Goal: Task Accomplishment & Management: Complete application form

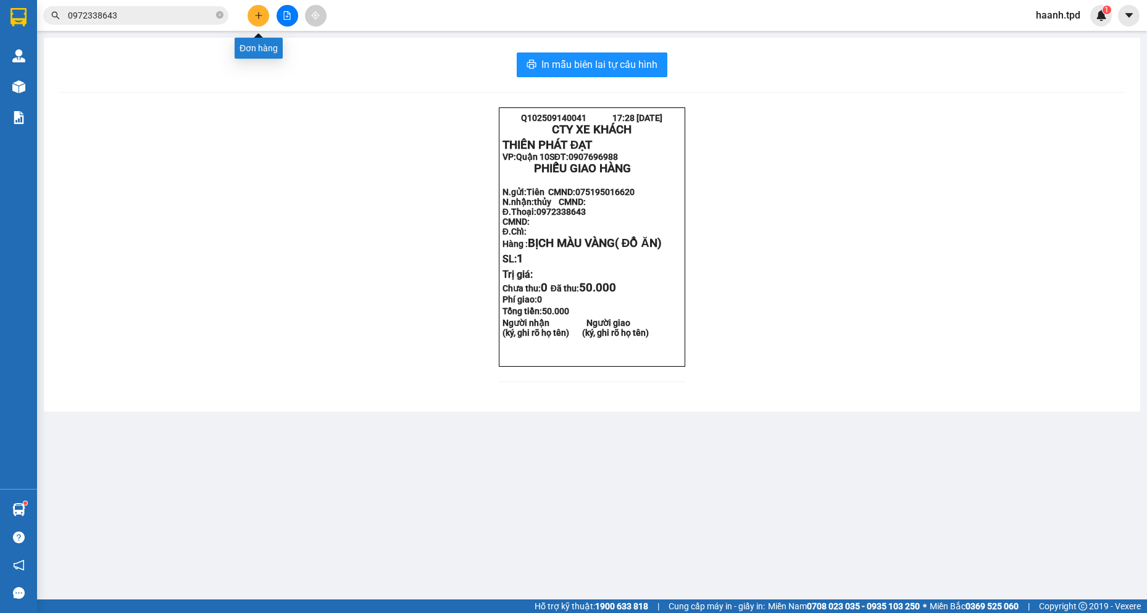
click at [260, 18] on icon "plus" at bounding box center [258, 15] width 9 height 9
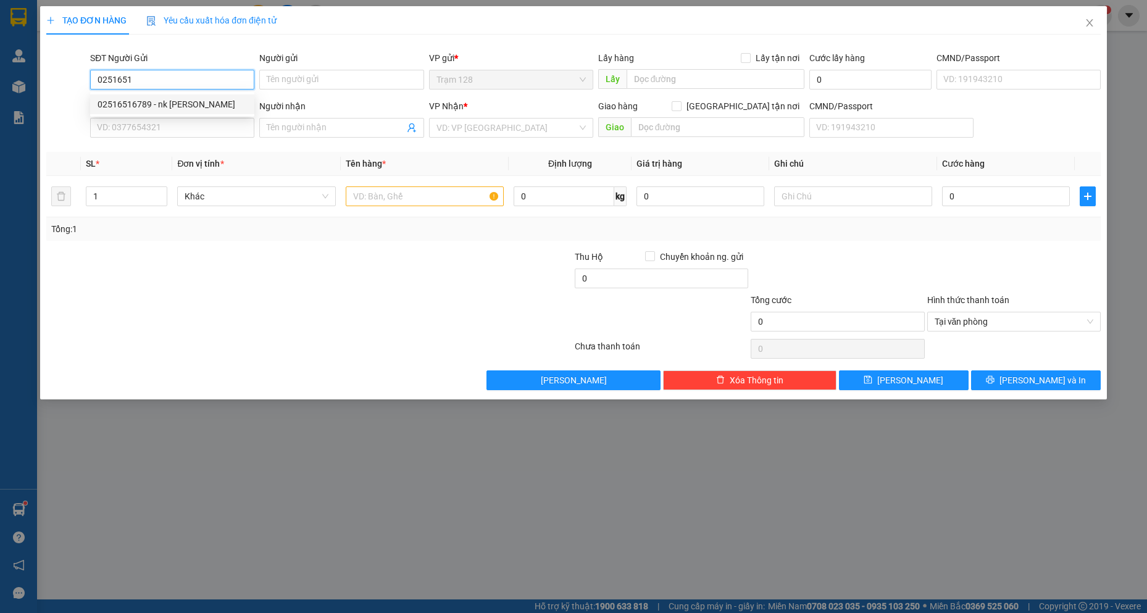
click at [190, 109] on div "02516516789 - nk [PERSON_NAME]" at bounding box center [171, 104] width 149 height 14
type input "02516516789"
type input "nk [PERSON_NAME]"
type input "0378681989"
type input "pk dental lab"
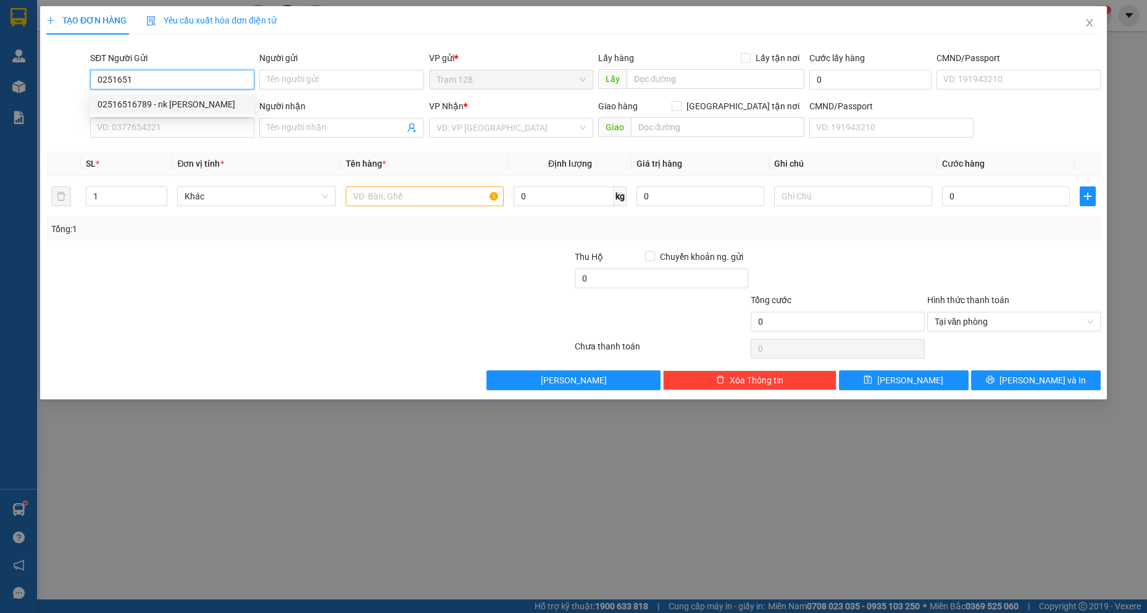
type input "051186000043"
type input "02516516789"
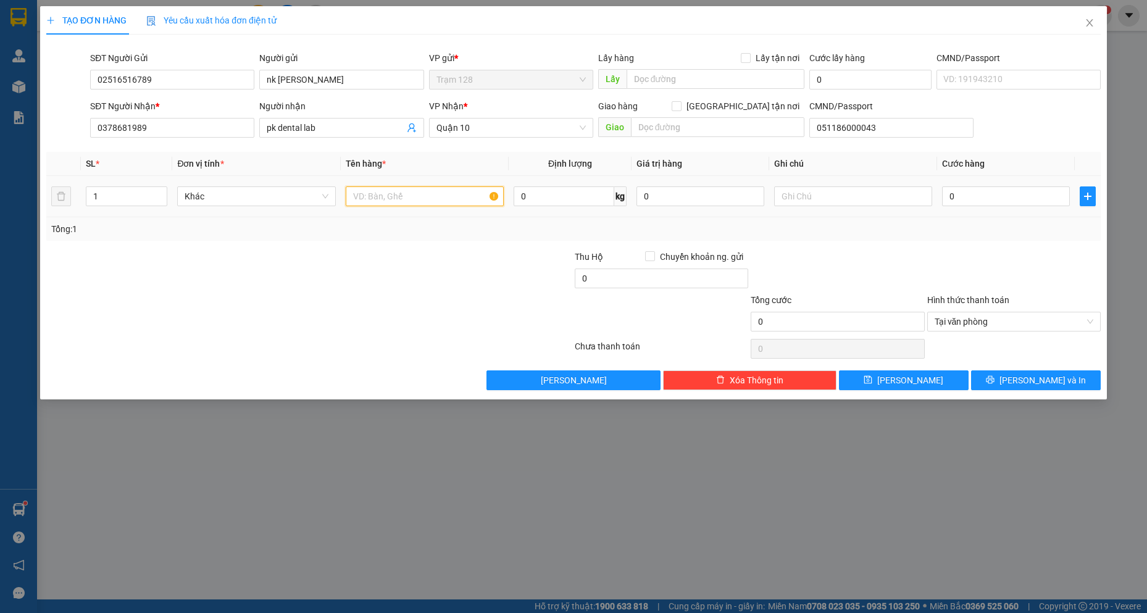
click at [415, 194] on input "text" at bounding box center [425, 196] width 159 height 20
type input "C"
type input "HOP GIAY (NK )"
type input "4"
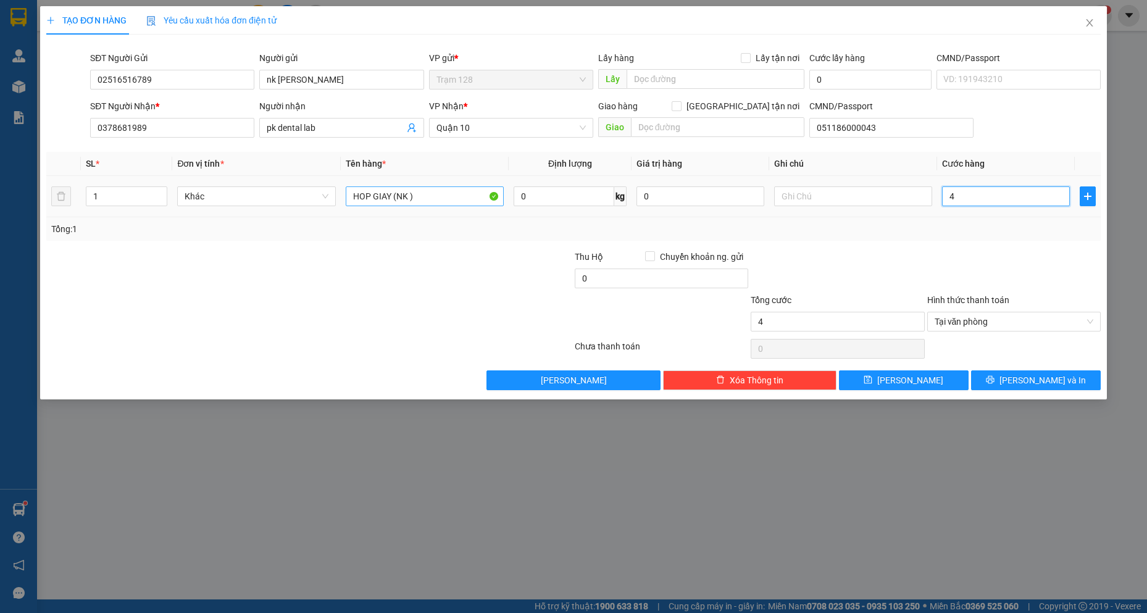
type input "40"
type input "40.000"
click at [923, 259] on div at bounding box center [837, 271] width 176 height 43
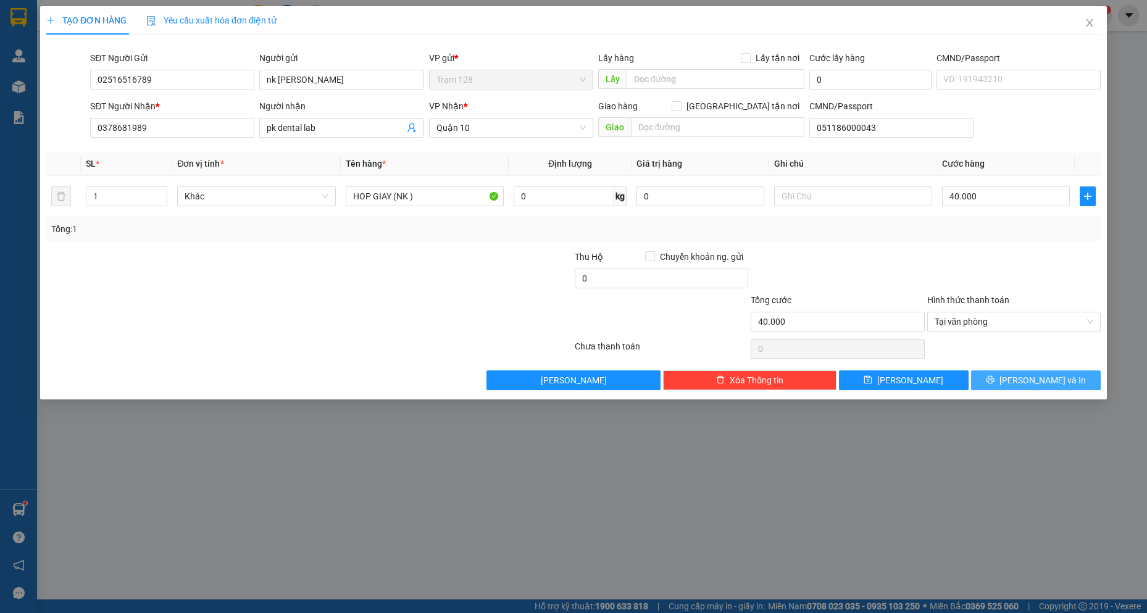
click at [1060, 385] on button "[PERSON_NAME] và In" at bounding box center [1036, 380] width 130 height 20
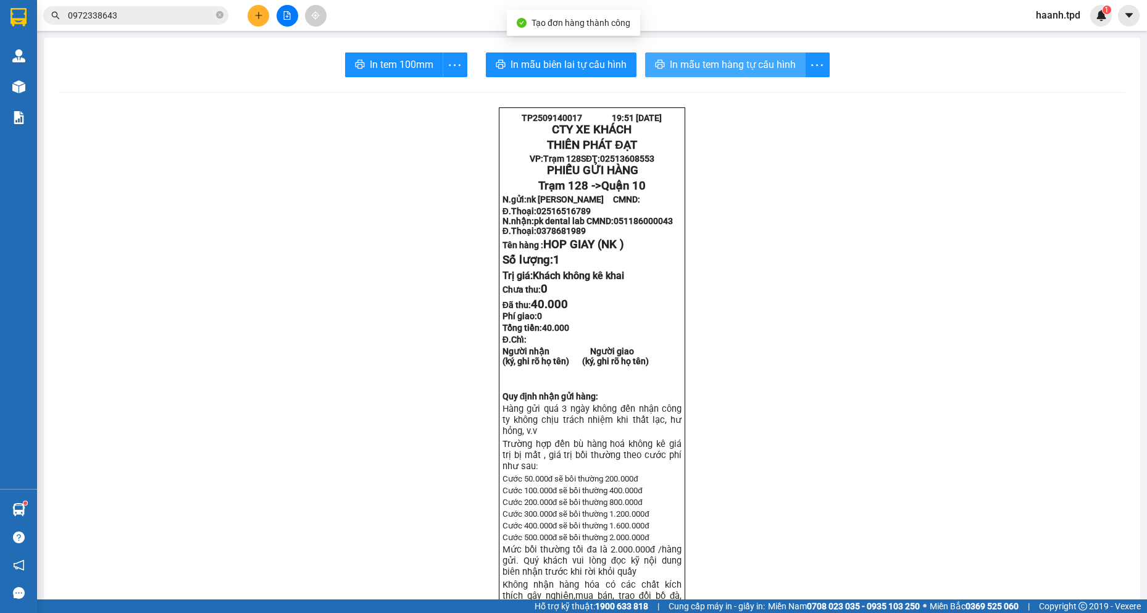
click at [711, 64] on span "In mẫu tem hàng tự cấu hình" at bounding box center [733, 64] width 126 height 15
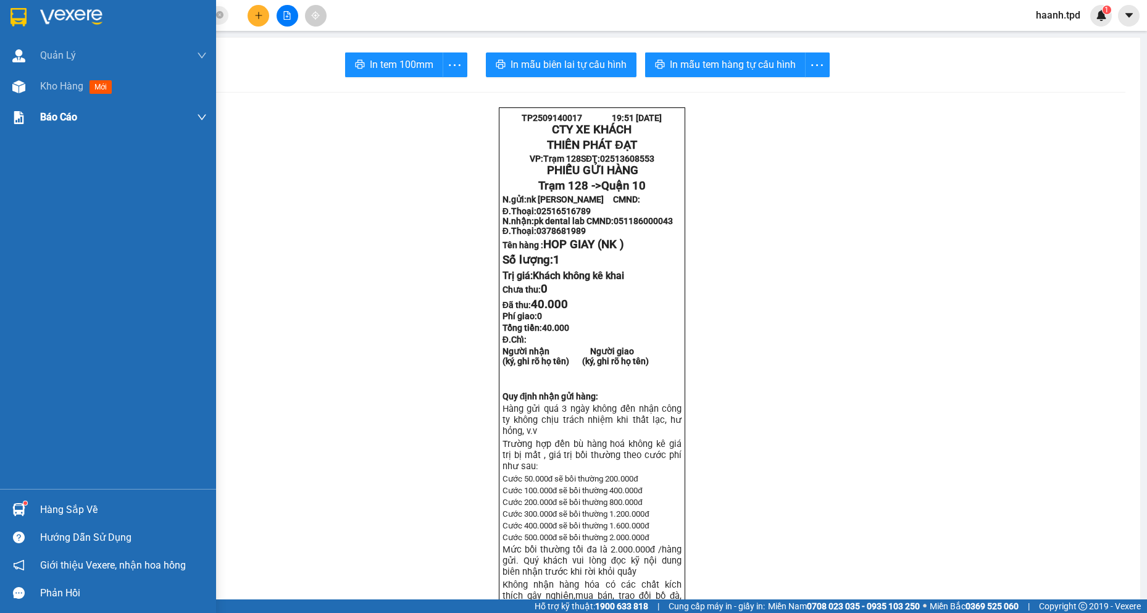
click at [31, 86] on div "Kho hàng mới" at bounding box center [108, 86] width 216 height 31
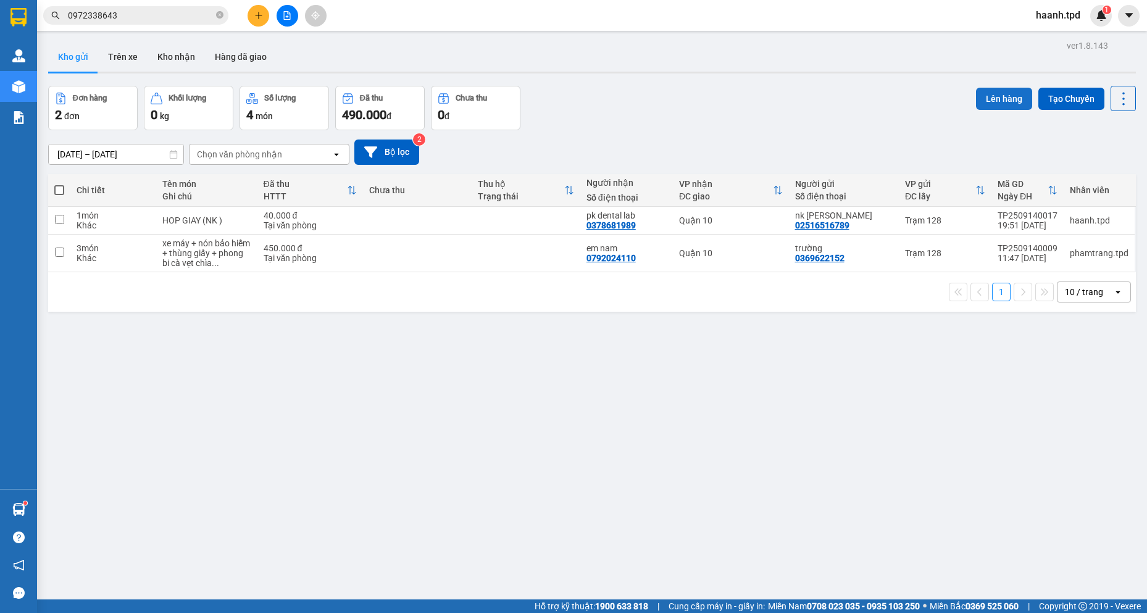
click at [997, 95] on button "Lên hàng" at bounding box center [1004, 99] width 56 height 22
click at [255, 19] on icon "plus" at bounding box center [258, 15] width 9 height 9
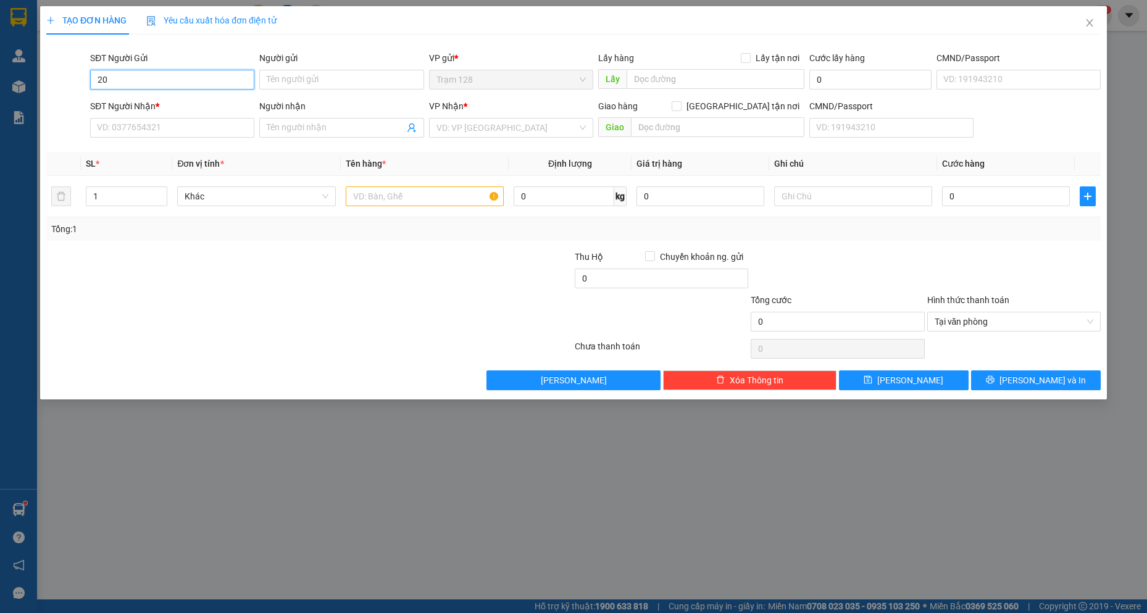
type input "2"
click at [217, 102] on div "02516516789 - nk [PERSON_NAME]" at bounding box center [171, 104] width 149 height 14
type input "02516516789"
type input "nk [PERSON_NAME]"
type input "0378681989"
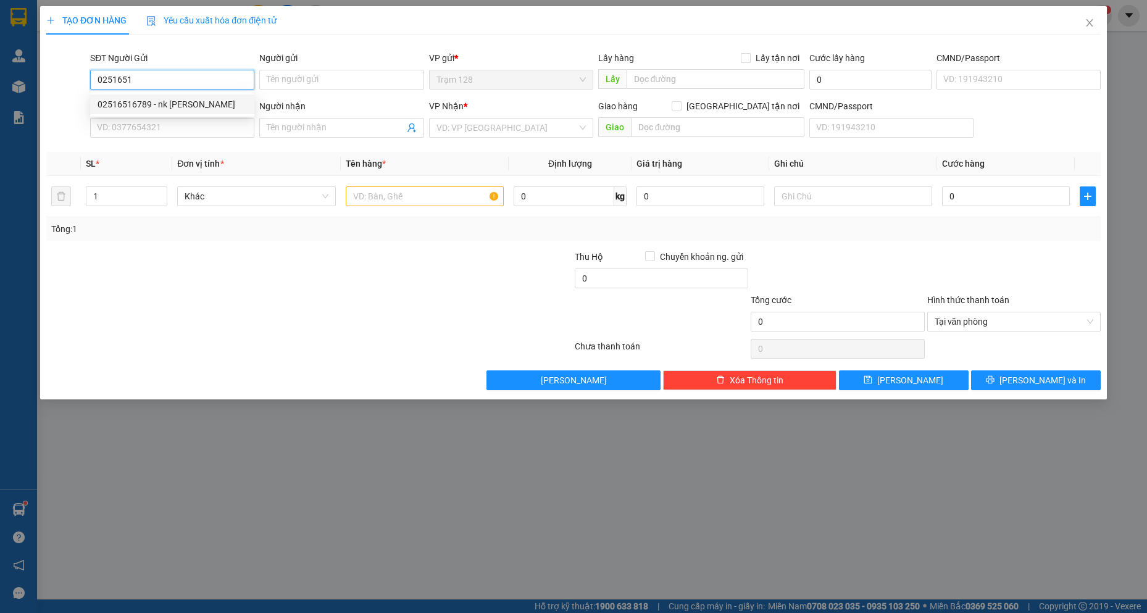
type input "pk dental lab"
type input "051186000043"
type input "02516516789"
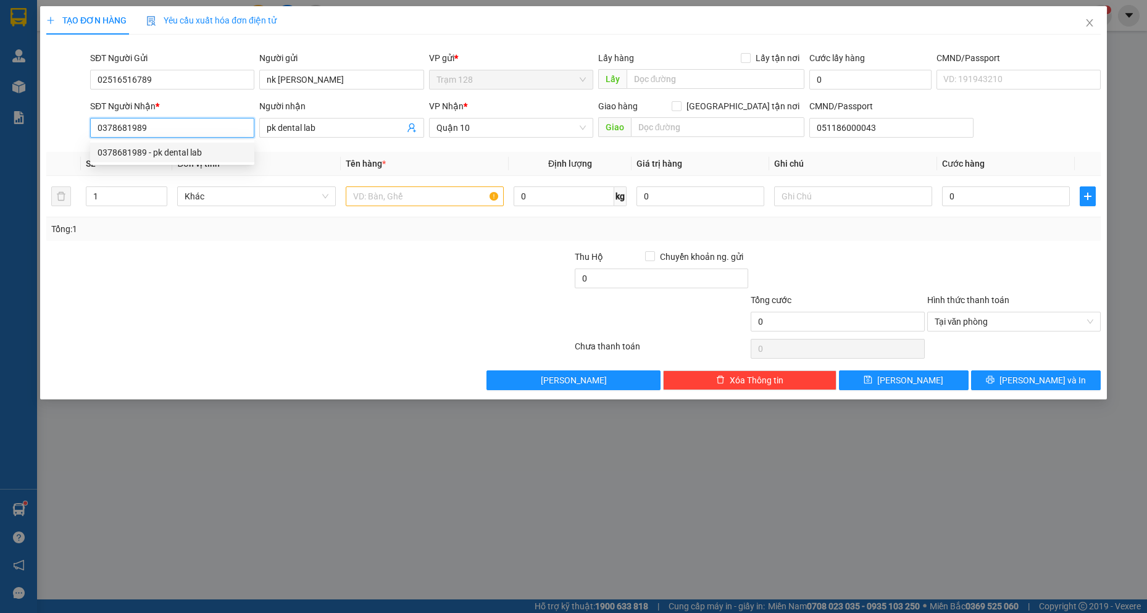
drag, startPoint x: 196, startPoint y: 125, endPoint x: 101, endPoint y: 138, distance: 95.4
click at [101, 138] on div "SĐT Người Nhận * 0378681989" at bounding box center [172, 120] width 164 height 43
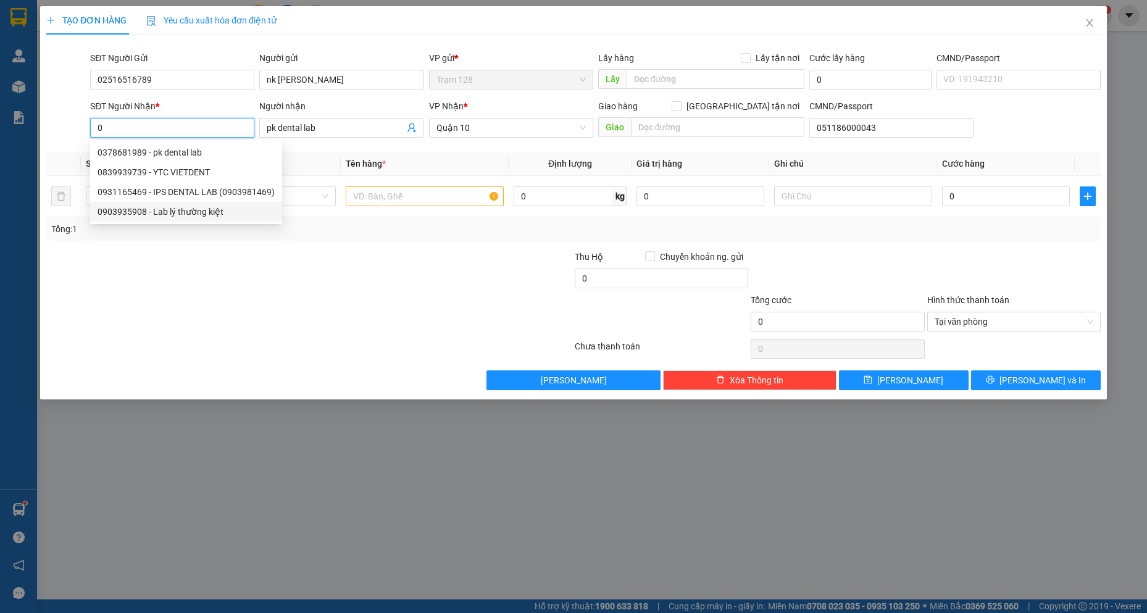
click at [185, 209] on div "0903935908 - Lab lý thường kiệt" at bounding box center [185, 212] width 177 height 14
type input "0903935908"
type input "Lab lý thường kiệt"
type input "460968000724"
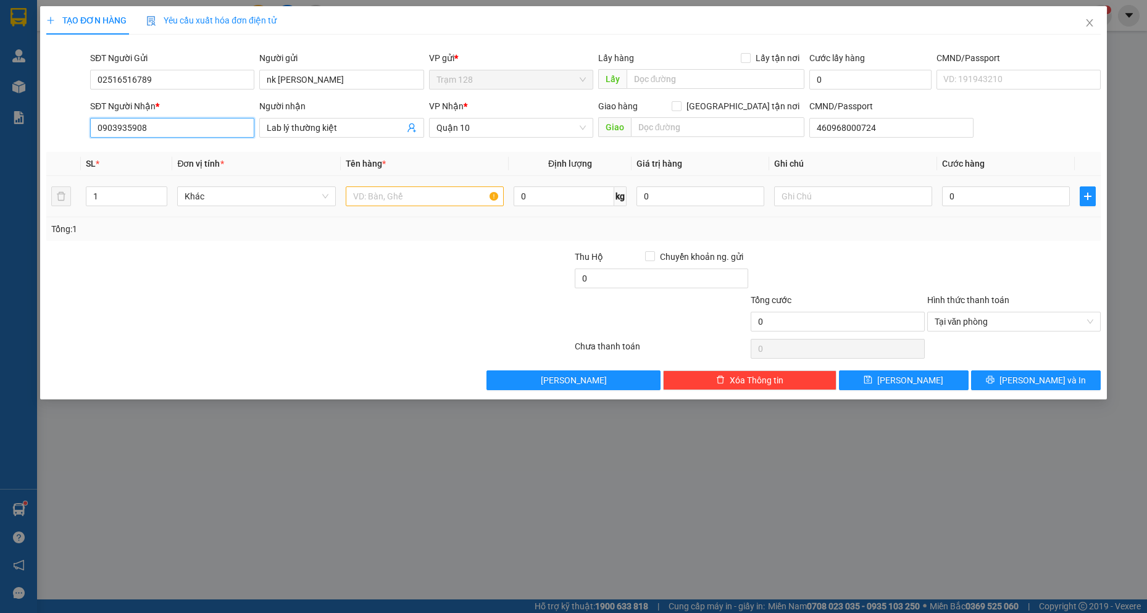
type input "0903935908"
click at [423, 199] on input "text" at bounding box center [425, 196] width 159 height 20
type input "CỤC DẸP CHỮ NHẬT (NKL)"
type input "0"
click at [464, 193] on input "CỤC DẸP CHỮ NHẬT (NKL)" at bounding box center [425, 196] width 159 height 20
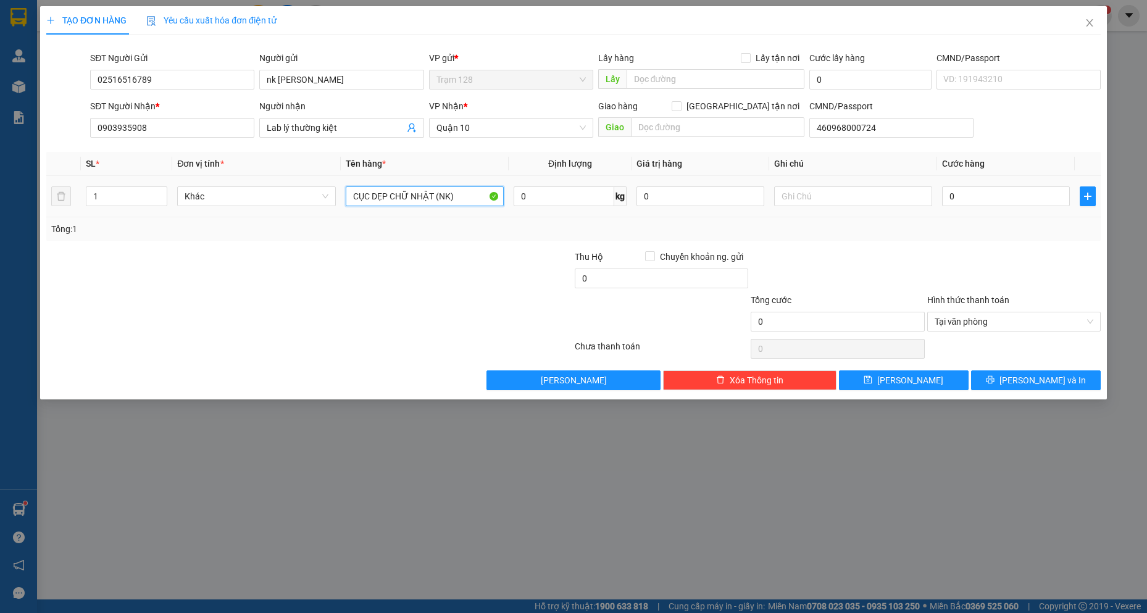
type input "CỤC DẸP CHỮ NHẬT (NK)"
type input "4"
type input "40"
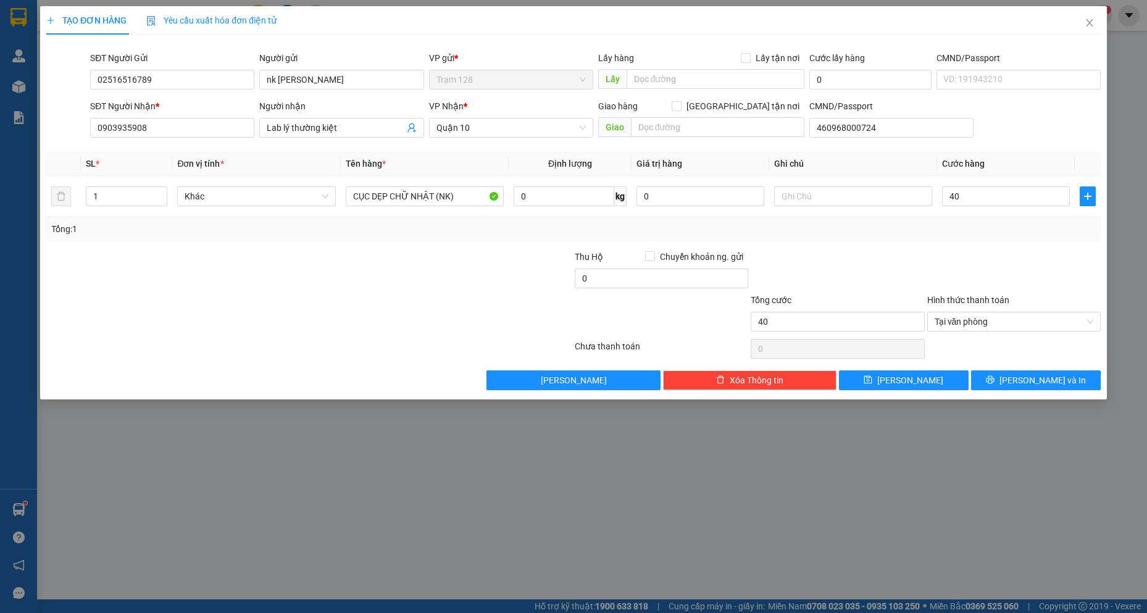
type input "40.000"
click at [1016, 255] on div at bounding box center [1014, 271] width 176 height 43
click at [1045, 380] on span "[PERSON_NAME] và In" at bounding box center [1042, 380] width 86 height 14
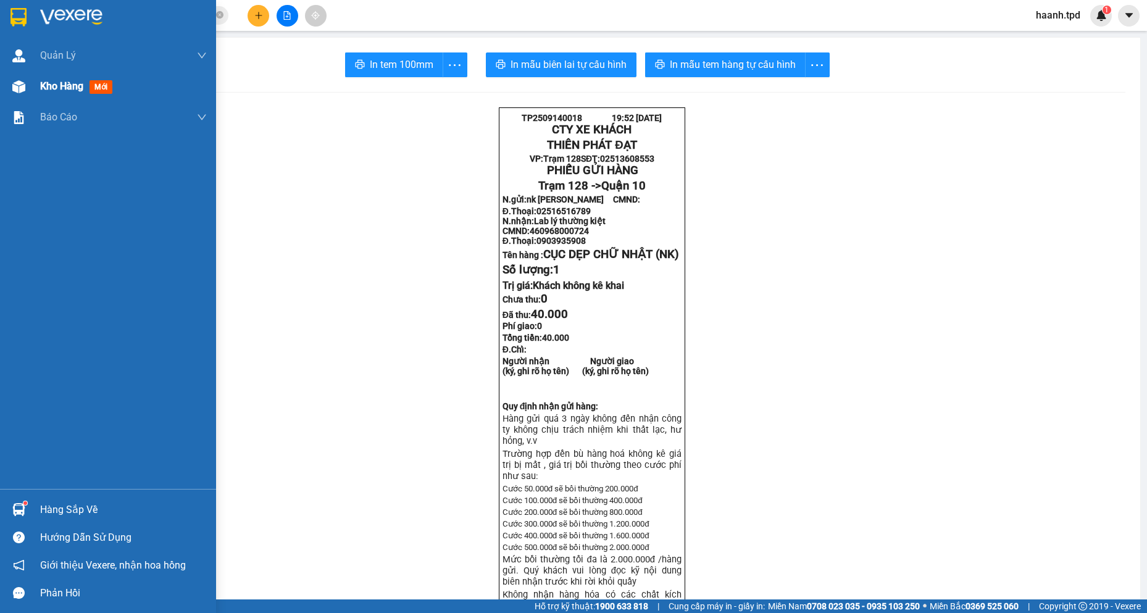
click at [70, 88] on span "Kho hàng" at bounding box center [61, 86] width 43 height 12
